Goal: Transaction & Acquisition: Purchase product/service

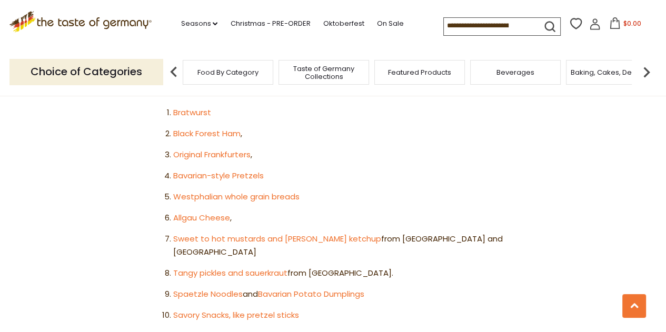
scroll to position [637, 0]
click at [328, 70] on span "Taste of Germany Collections" at bounding box center [324, 73] width 84 height 16
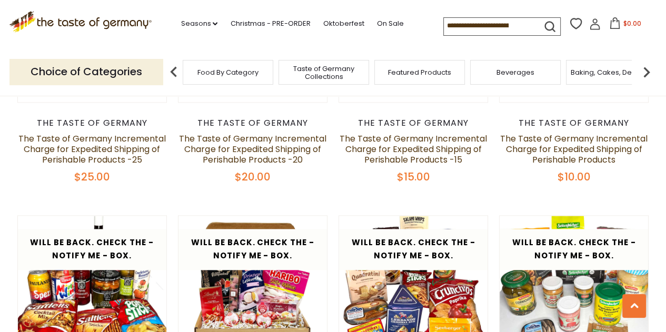
scroll to position [1038, 0]
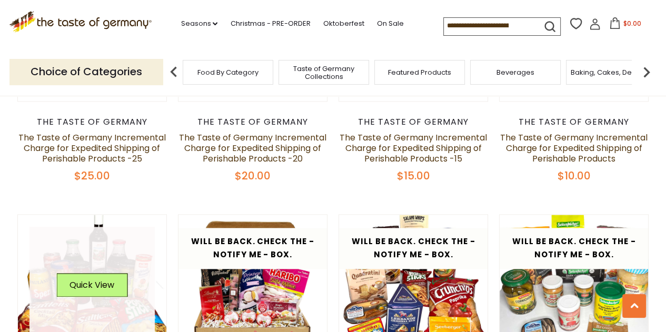
click at [21, 273] on img at bounding box center [92, 289] width 149 height 149
